Goal: Information Seeking & Learning: Find specific page/section

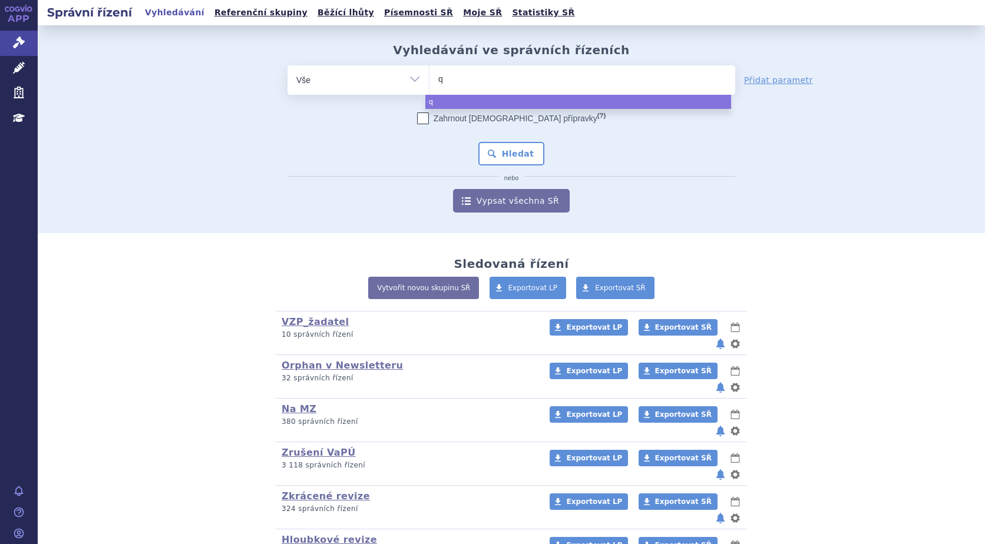
type input "qi"
type input "qin"
type input "qinl"
type input "qinlo"
type input "qinloc"
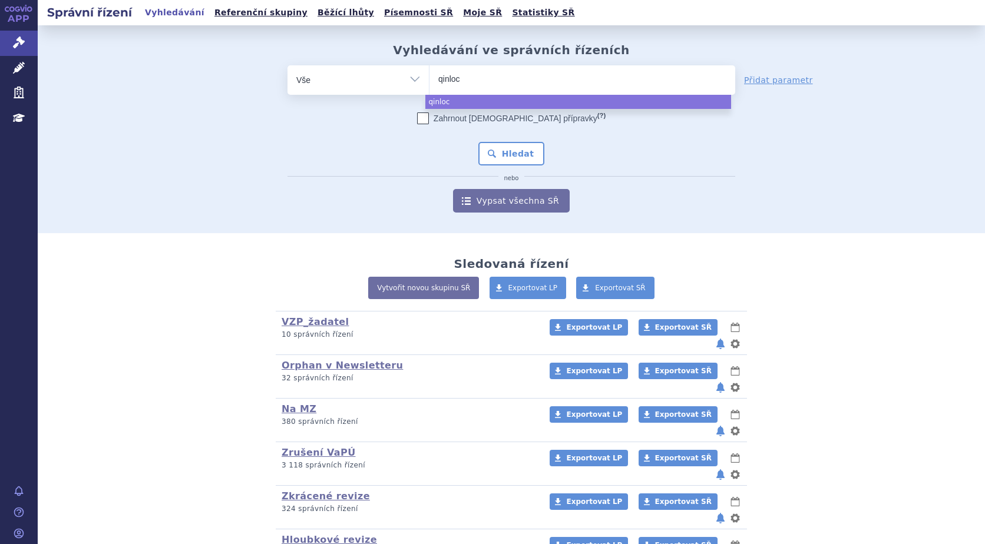
type input "[MEDICAL_DATA]"
select select "[MEDICAL_DATA]"
click at [507, 150] on button "Hledat" at bounding box center [511, 154] width 67 height 24
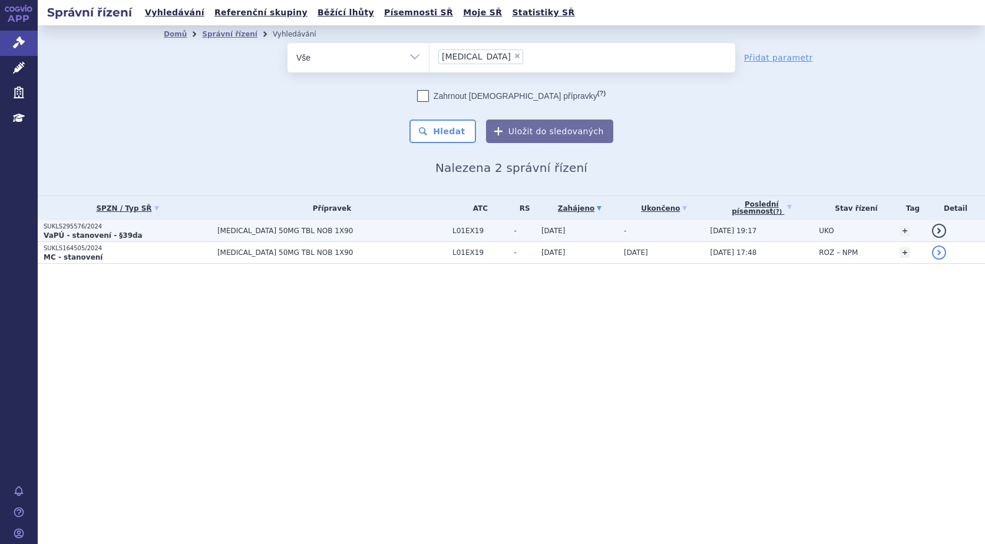
click at [74, 232] on strong "VaPÚ - stanovení - §39da" at bounding box center [93, 236] width 99 height 8
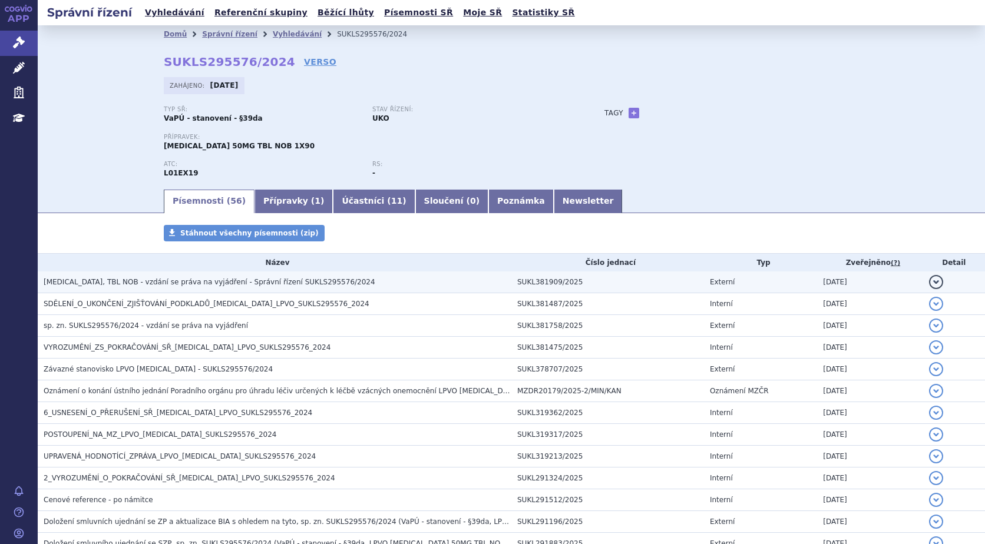
click at [155, 283] on span "QINLOCK, TBL NOB - vzdání se práva na vyjádření - Správní řízení SUKLS295576/20…" at bounding box center [210, 282] width 332 height 8
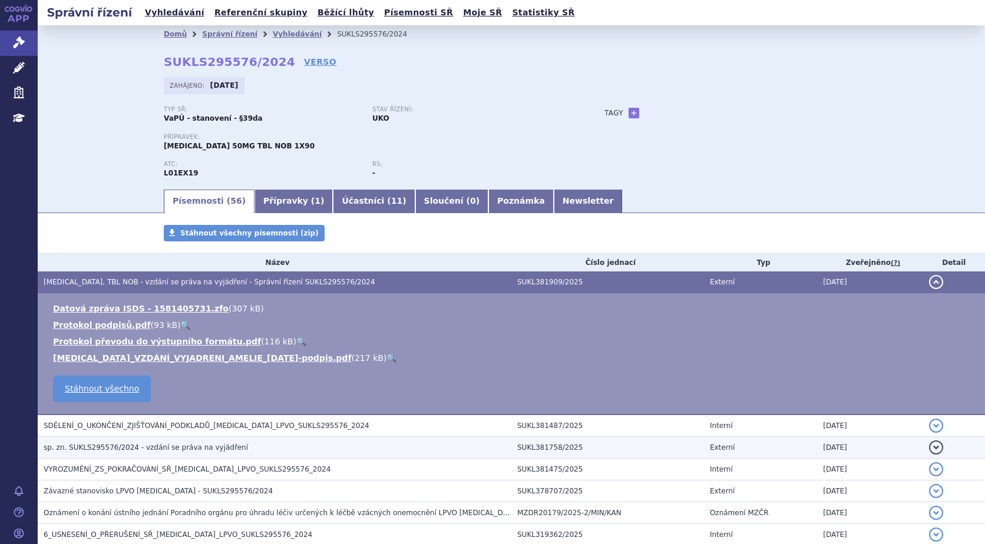
click at [176, 451] on span "sp. zn. SUKLS295576/2024 - vzdání se práva na vyjádření" at bounding box center [146, 448] width 204 height 8
